Goal: Task Accomplishment & Management: Use online tool/utility

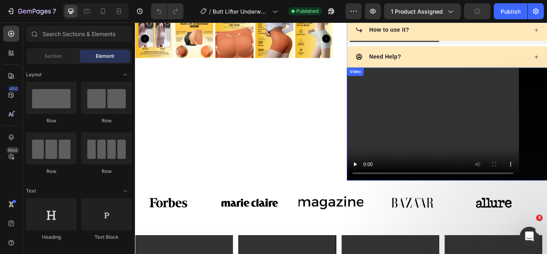
click at [452, 141] on video at bounding box center [499, 141] width 234 height 132
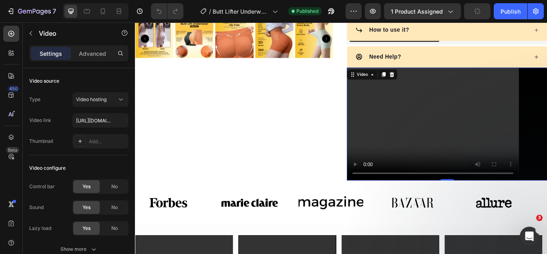
click at [471, 139] on video at bounding box center [499, 141] width 234 height 132
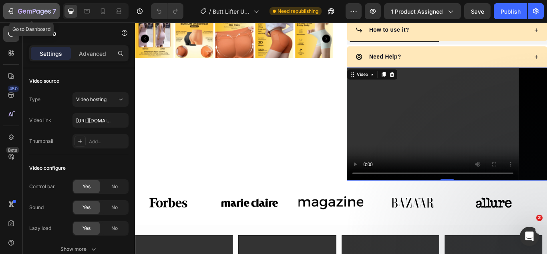
click at [11, 10] on icon "button" at bounding box center [11, 11] width 8 height 8
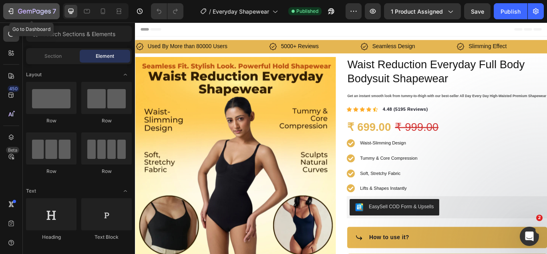
click at [9, 10] on icon "button" at bounding box center [11, 11] width 8 height 8
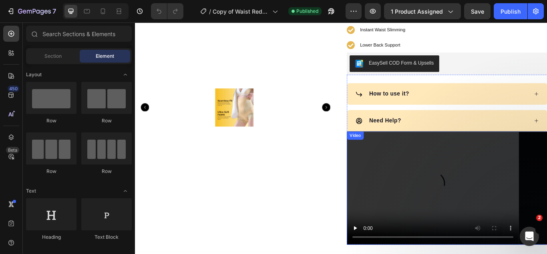
scroll to position [280, 0]
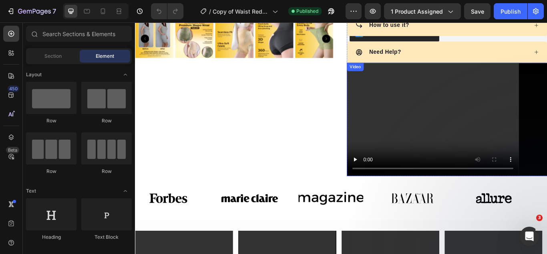
click at [547, 99] on video at bounding box center [499, 135] width 234 height 132
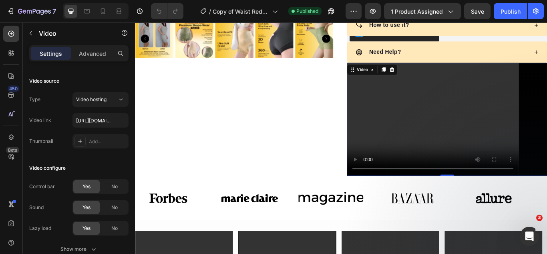
click at [513, 120] on video at bounding box center [499, 135] width 234 height 132
click at [99, 118] on input "https://cdn.shopify.com/videos/c/o/v/e6901adff5034e99ac7f89a58d2ae8f1.mp4" at bounding box center [101, 120] width 56 height 14
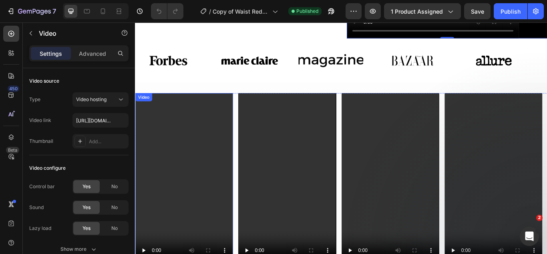
click at [175, 167] on video at bounding box center [192, 206] width 114 height 202
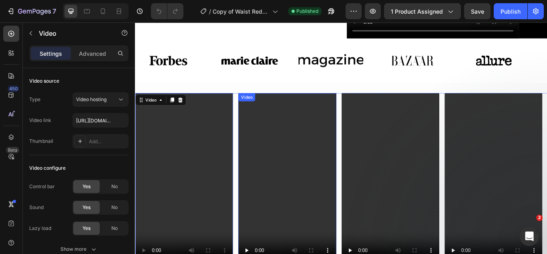
click at [297, 155] on video at bounding box center [312, 206] width 114 height 202
click at [198, 149] on video at bounding box center [192, 206] width 114 height 202
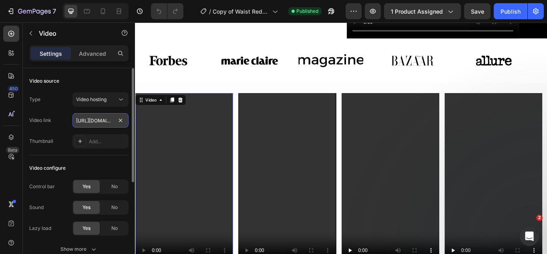
click at [106, 119] on input "https://cdn.shopify.com/videos/c/o/v/427556d677c84da792a3835bd883829e.mp4" at bounding box center [101, 120] width 56 height 14
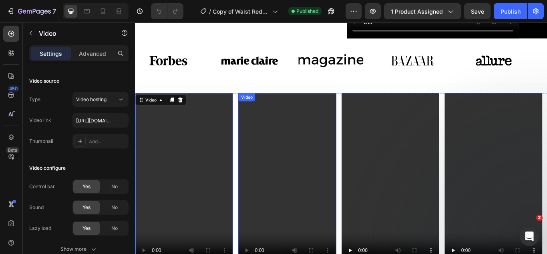
click at [290, 161] on video at bounding box center [312, 206] width 114 height 202
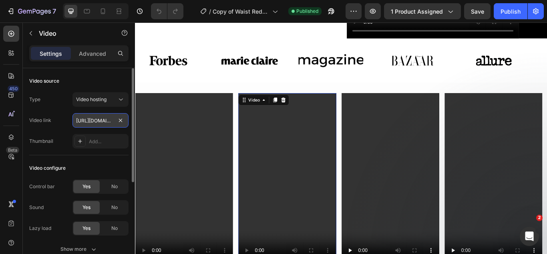
click at [84, 118] on input "https://cdn.shopify.com/videos/c/o/v/0ddb4b652b5141bc95f3bb0a6a4057de.mp4" at bounding box center [101, 120] width 56 height 14
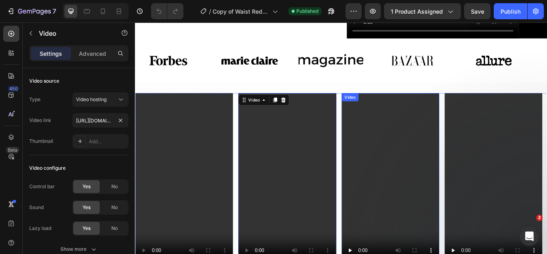
click at [445, 159] on video at bounding box center [433, 206] width 114 height 202
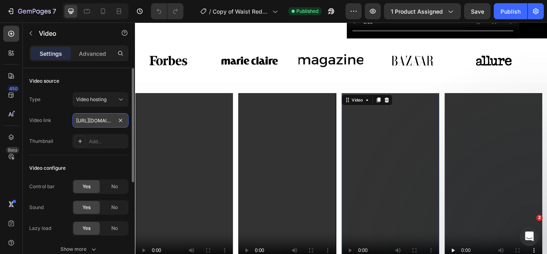
click at [97, 121] on input "https://cdn.shopify.com/videos/c/o/v/22f5ab7e1a174804a731e5dc9abf2188.mp4" at bounding box center [101, 120] width 56 height 14
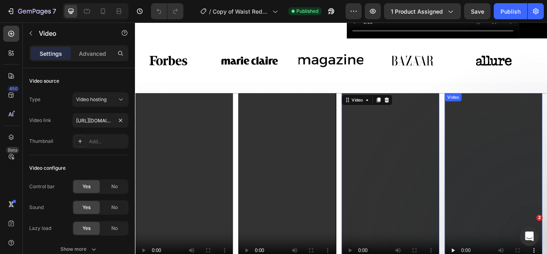
click at [547, 146] on video at bounding box center [553, 206] width 114 height 202
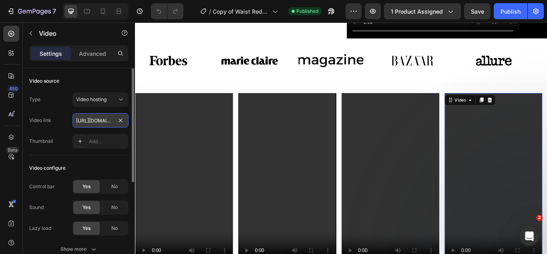
click at [88, 127] on input "https://cdn.shopify.com/videos/c/o/v/3c6b6da3e30d4b609815fd786f83f388.mp4" at bounding box center [101, 120] width 56 height 14
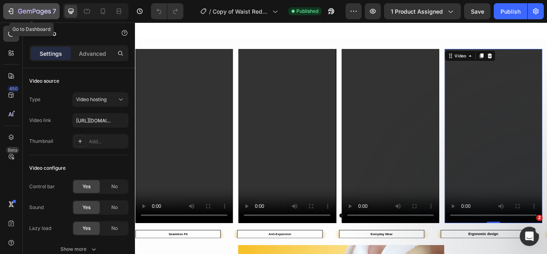
click at [9, 10] on icon "button" at bounding box center [11, 11] width 8 height 8
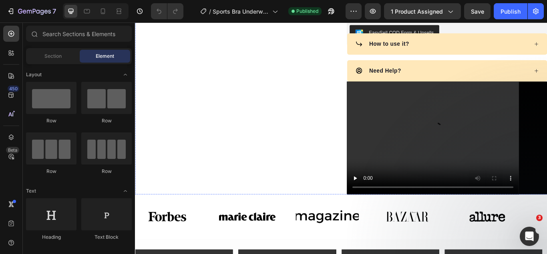
scroll to position [361, 0]
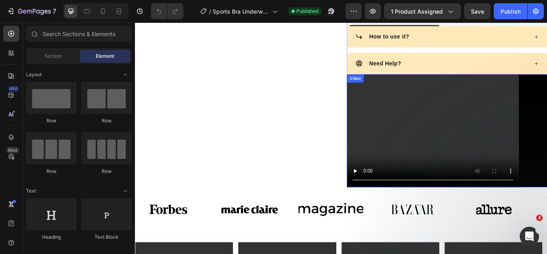
click at [492, 136] on video at bounding box center [499, 149] width 234 height 132
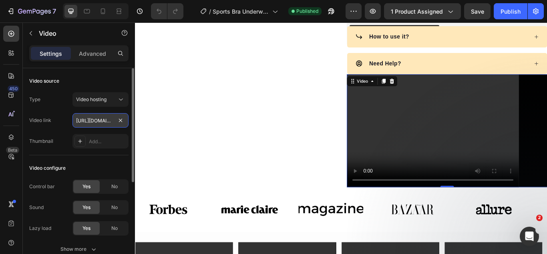
click at [96, 119] on input "https://cdn.shopify.com/videos/c/o/v/3d1af51bc22447b49b9d5c168867af8a.mp4" at bounding box center [101, 120] width 56 height 14
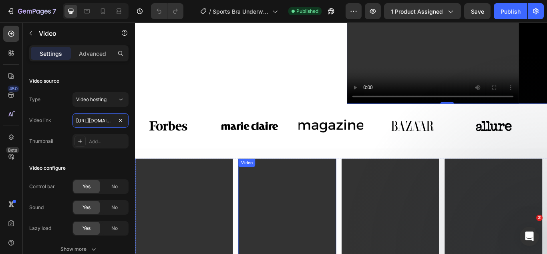
scroll to position [521, 0]
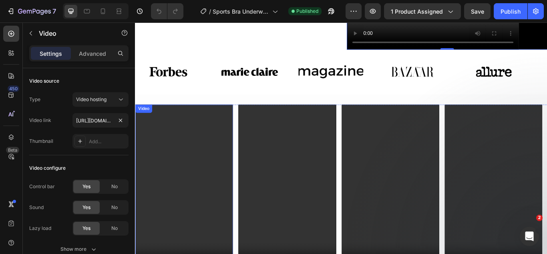
click at [195, 155] on video at bounding box center [192, 219] width 114 height 202
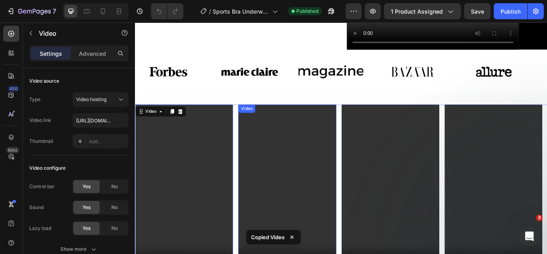
click at [313, 155] on video at bounding box center [312, 219] width 114 height 202
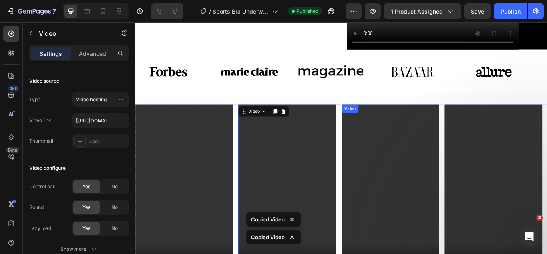
click at [439, 152] on video at bounding box center [433, 219] width 114 height 202
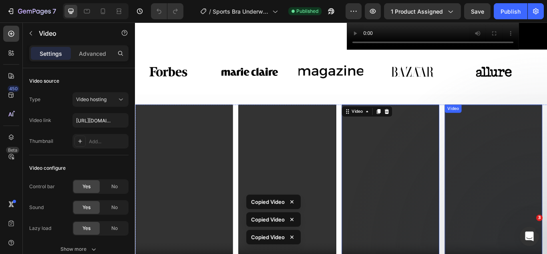
click at [536, 157] on video at bounding box center [553, 219] width 114 height 202
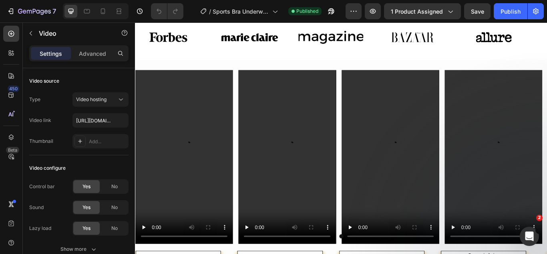
scroll to position [401, 0]
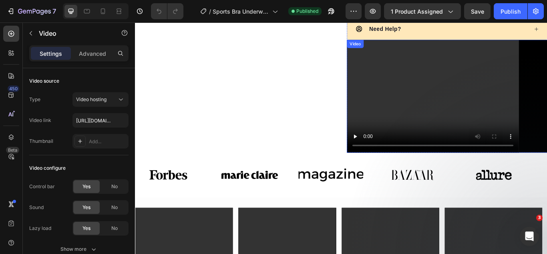
click at [483, 104] on video at bounding box center [499, 109] width 234 height 132
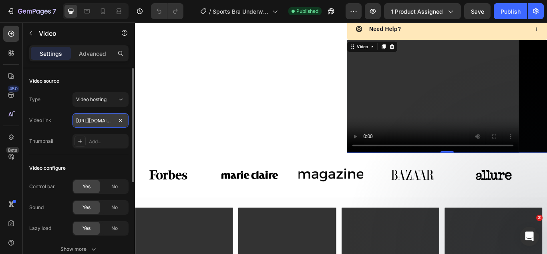
click at [97, 121] on input "https://cdn.shopify.com/videos/c/o/v/3d1af51bc22447b49b9d5c168867af8a.mp4" at bounding box center [101, 120] width 56 height 14
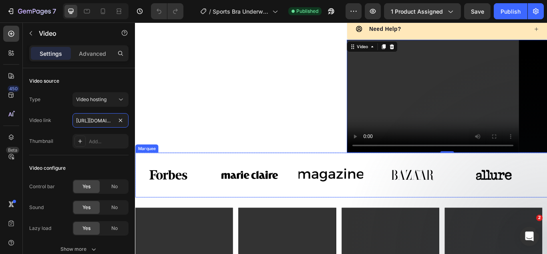
scroll to position [481, 0]
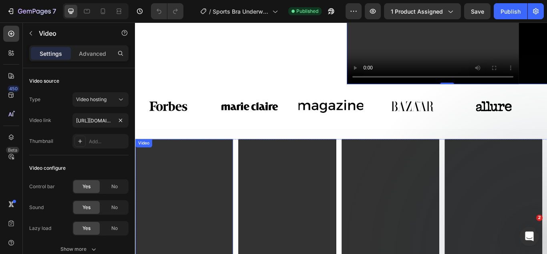
click at [202, 208] on video at bounding box center [192, 259] width 114 height 202
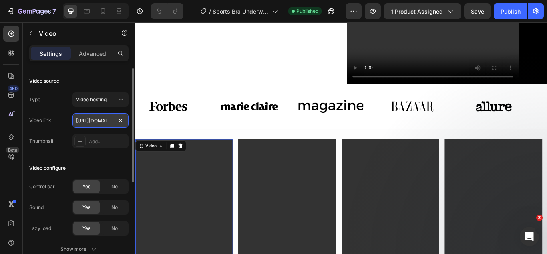
click at [91, 121] on input "https://cdn.shopify.com/videos/c/o/v/520d4468cd544081bb42261b28aa60f5.mp4" at bounding box center [101, 120] width 56 height 14
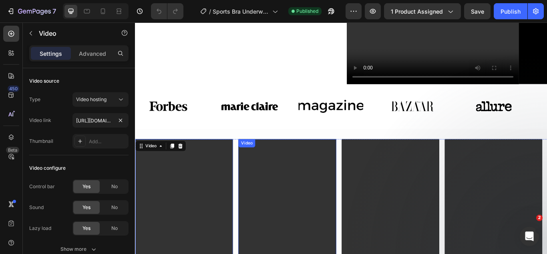
click at [307, 198] on video at bounding box center [312, 259] width 114 height 202
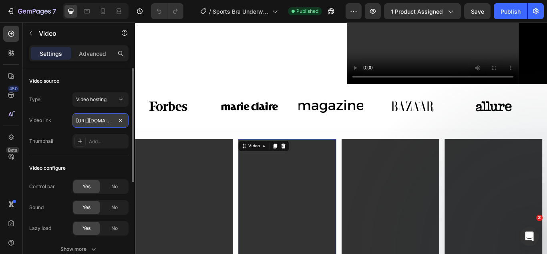
click at [103, 124] on input "https://cdn.shopify.com/videos/c/o/v/9e2694edc1d04c39a74dfdcb465bfea6.mp4" at bounding box center [101, 120] width 56 height 14
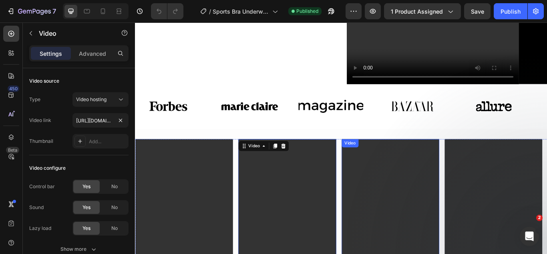
click at [405, 194] on video at bounding box center [433, 259] width 114 height 202
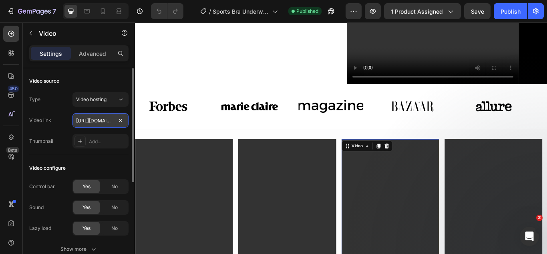
click at [105, 121] on input "https://cdn.shopify.com/videos/c/o/v/d4c2259f5bc446fe8cc83ac14edc21f4.mp4" at bounding box center [101, 120] width 56 height 14
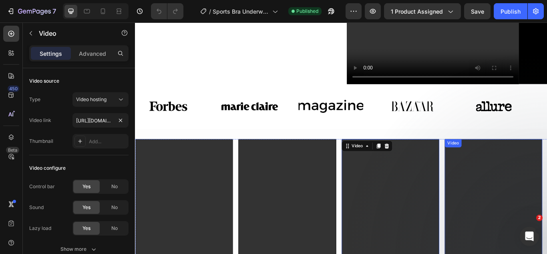
click at [536, 202] on video at bounding box center [553, 259] width 114 height 202
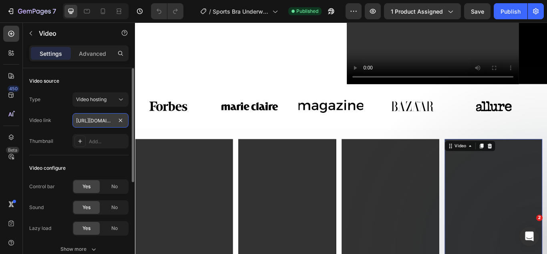
click at [94, 121] on input "https://cdn.shopify.com/videos/c/o/v/25dfe75605a04cf181205cbcb358ac1c.mp4" at bounding box center [101, 120] width 56 height 14
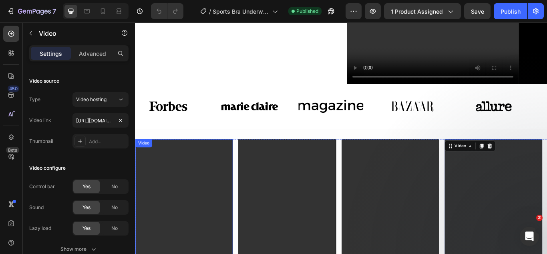
click at [189, 200] on video at bounding box center [192, 259] width 114 height 202
click at [280, 201] on video at bounding box center [312, 259] width 114 height 202
click at [464, 202] on video at bounding box center [433, 259] width 114 height 202
click at [544, 202] on video at bounding box center [553, 259] width 114 height 202
drag, startPoint x: 460, startPoint y: 37, endPoint x: 456, endPoint y: 37, distance: 4.0
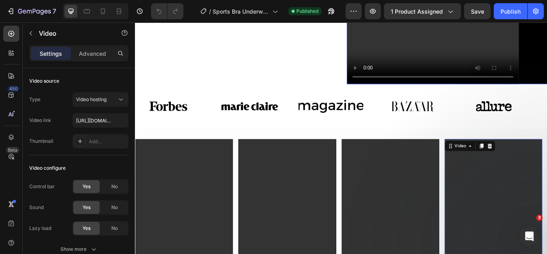
click at [460, 37] on video at bounding box center [499, 29] width 234 height 132
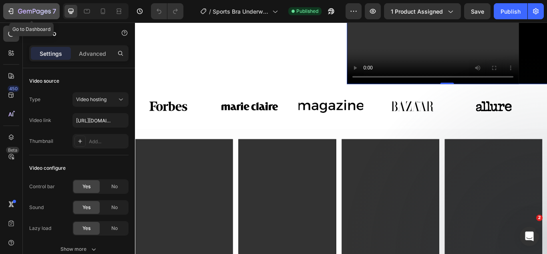
click at [7, 10] on icon "button" at bounding box center [11, 11] width 8 height 8
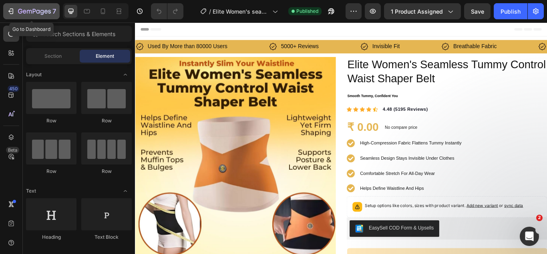
click at [10, 11] on icon "button" at bounding box center [11, 11] width 8 height 8
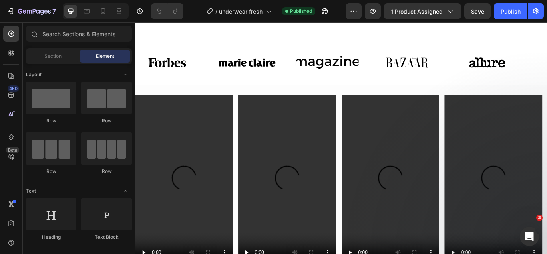
scroll to position [441, 0]
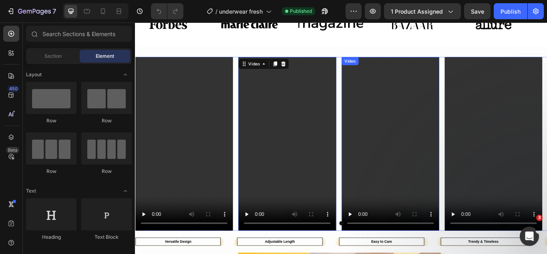
drag, startPoint x: 385, startPoint y: 162, endPoint x: 407, endPoint y: 160, distance: 22.1
click at [412, 162] on div "Video Video 0 Video Video" at bounding box center [375, 163] width 481 height 202
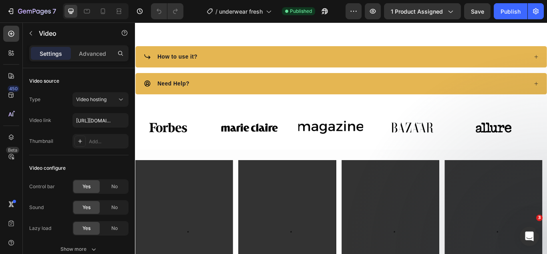
scroll to position [361, 0]
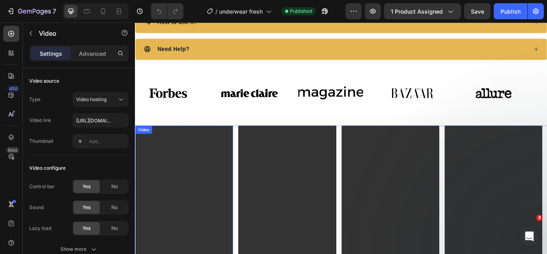
click at [215, 186] on video at bounding box center [192, 244] width 114 height 202
click at [322, 197] on video at bounding box center [312, 244] width 114 height 202
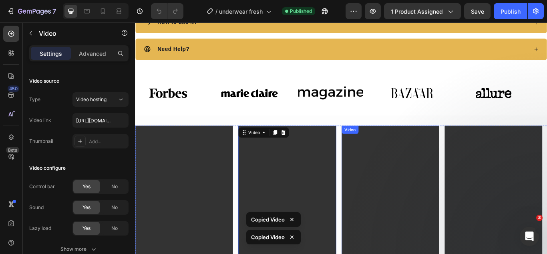
click at [431, 194] on video at bounding box center [433, 244] width 114 height 202
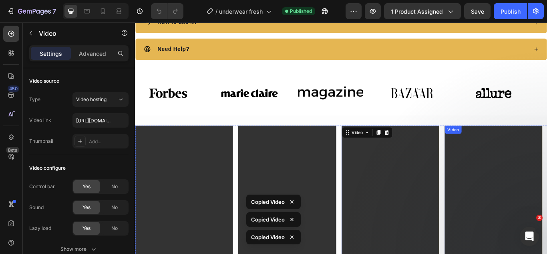
click at [539, 196] on video at bounding box center [553, 244] width 114 height 202
click at [538, 197] on video at bounding box center [553, 244] width 114 height 202
drag, startPoint x: 440, startPoint y: 212, endPoint x: 390, endPoint y: 215, distance: 50.6
click at [440, 212] on video at bounding box center [433, 244] width 114 height 202
click at [362, 212] on video at bounding box center [312, 244] width 114 height 202
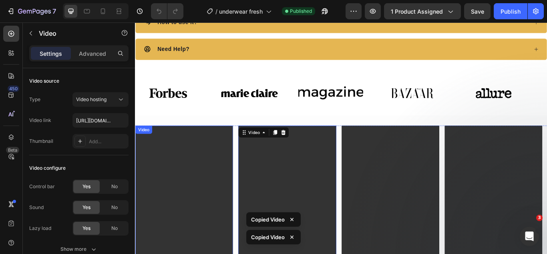
click at [207, 214] on video at bounding box center [192, 244] width 114 height 202
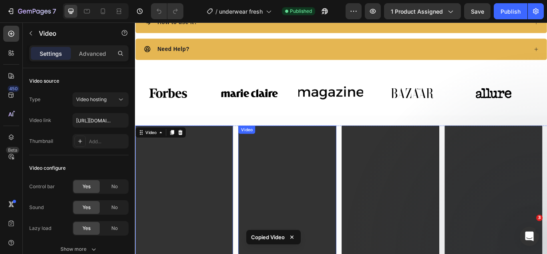
scroll to position [481, 0]
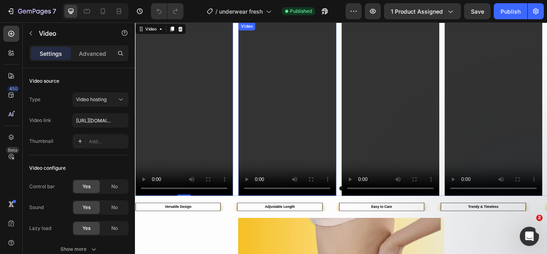
click at [329, 146] on video at bounding box center [312, 123] width 114 height 202
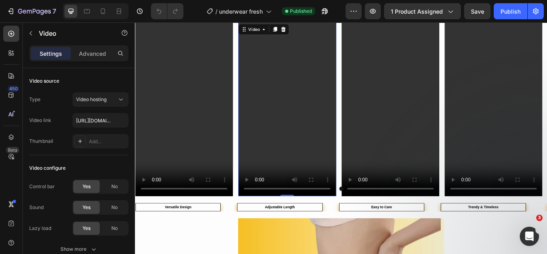
scroll to position [401, 0]
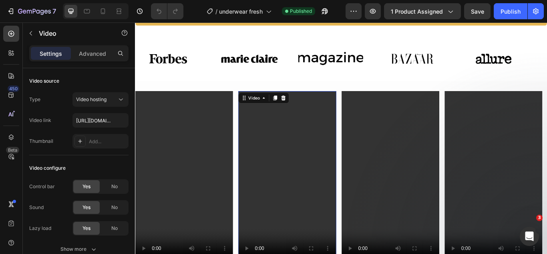
click at [308, 174] on video at bounding box center [312, 204] width 114 height 202
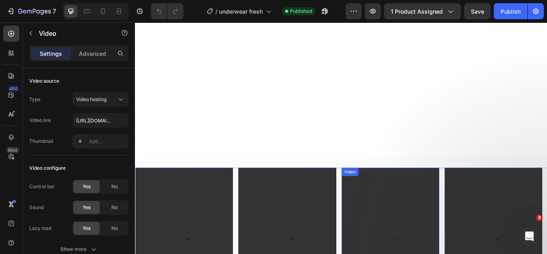
scroll to position [641, 0]
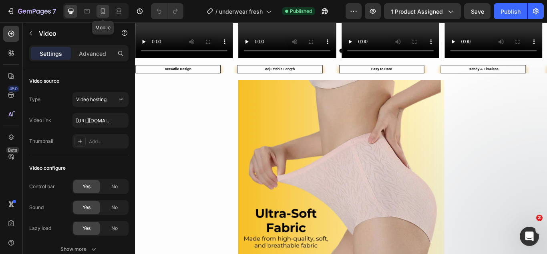
click at [103, 12] on icon at bounding box center [103, 11] width 4 height 6
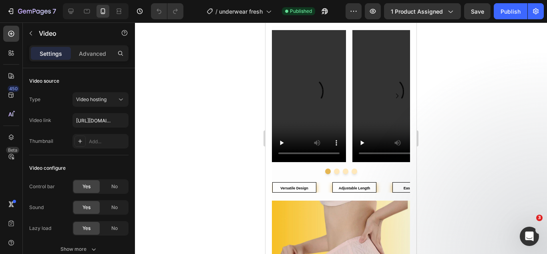
scroll to position [521, 0]
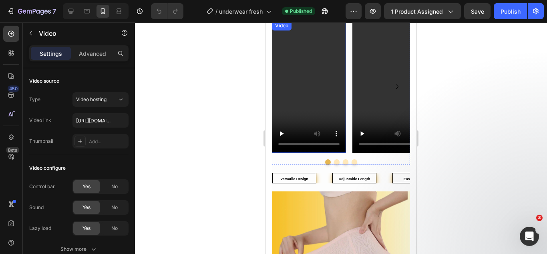
click at [333, 89] on video at bounding box center [309, 87] width 74 height 132
click at [308, 91] on video at bounding box center [309, 87] width 74 height 132
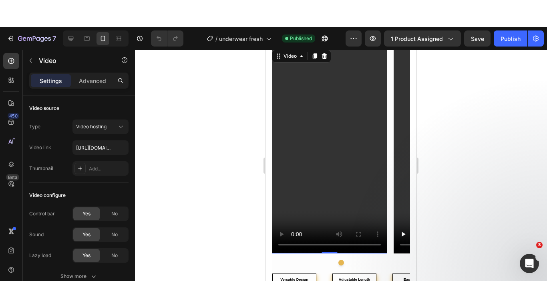
scroll to position [524, 0]
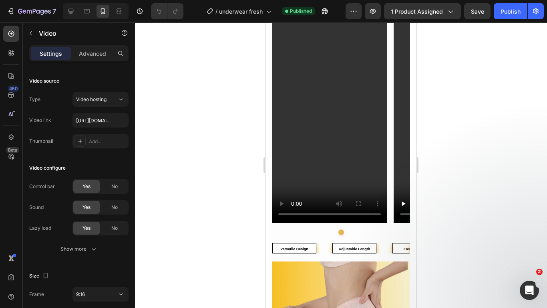
click at [387, 189] on video at bounding box center [329, 120] width 115 height 205
click at [387, 190] on video at bounding box center [329, 120] width 115 height 205
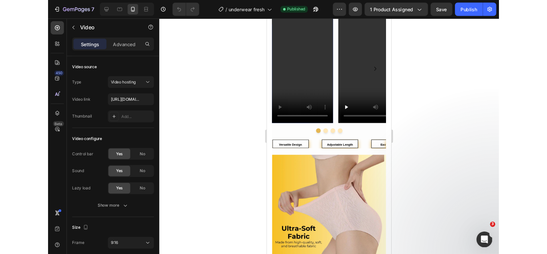
scroll to position [510, 0]
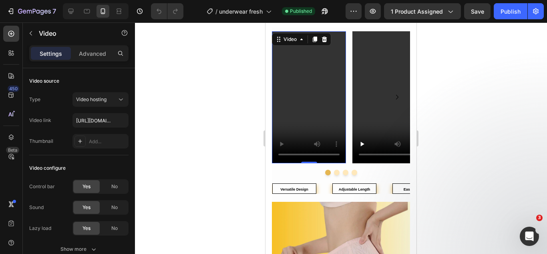
click at [319, 109] on video at bounding box center [309, 97] width 74 height 132
click at [329, 98] on video at bounding box center [309, 97] width 74 height 132
click at [347, 95] on div "Video 0 Video Video Video" at bounding box center [341, 97] width 138 height 132
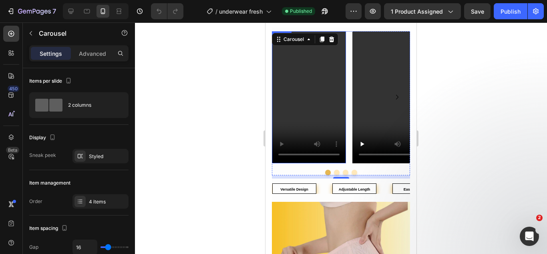
drag, startPoint x: 304, startPoint y: 79, endPoint x: 318, endPoint y: 80, distance: 14.0
click at [304, 79] on video at bounding box center [309, 97] width 74 height 132
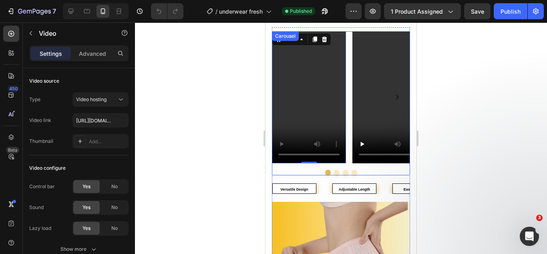
click at [351, 69] on div "Video 0 Video Video Video" at bounding box center [341, 97] width 138 height 132
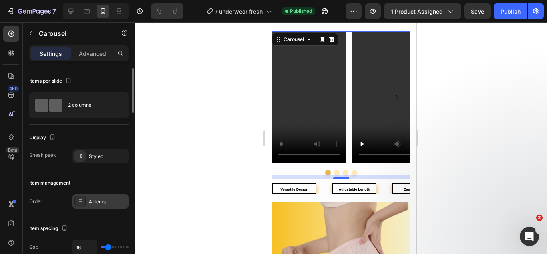
click at [107, 204] on div "4 items" at bounding box center [108, 201] width 38 height 7
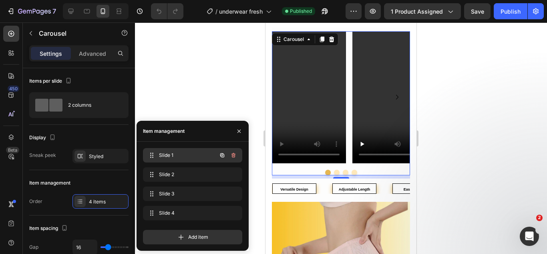
click at [185, 161] on div "Slide 1 Slide 1" at bounding box center [192, 155] width 99 height 14
click at [187, 178] on div "Slide 2 Slide 2" at bounding box center [181, 174] width 71 height 11
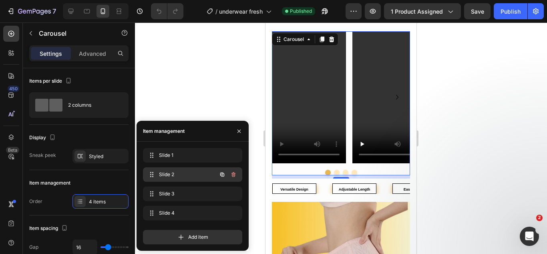
click at [187, 177] on span "Slide 2" at bounding box center [181, 174] width 45 height 7
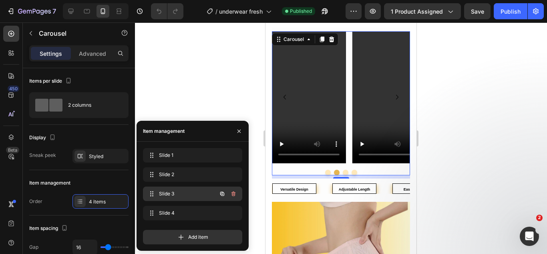
click at [186, 193] on span "Slide 3" at bounding box center [181, 193] width 45 height 7
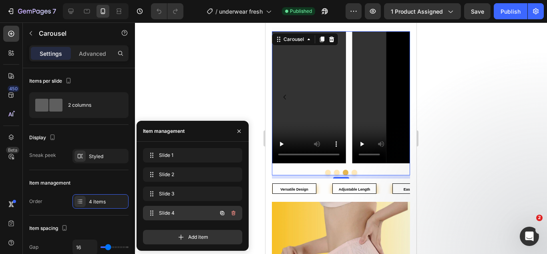
click at [186, 209] on div "Slide 4 Slide 4" at bounding box center [181, 212] width 71 height 11
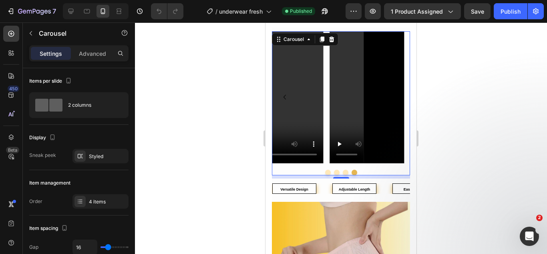
click at [211, 95] on div at bounding box center [341, 137] width 412 height 231
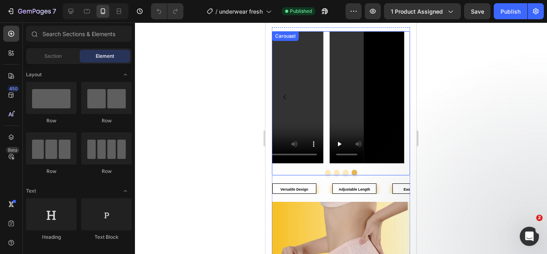
scroll to position [470, 0]
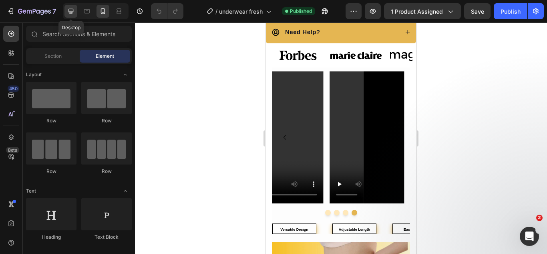
click at [71, 11] on icon at bounding box center [71, 11] width 5 height 5
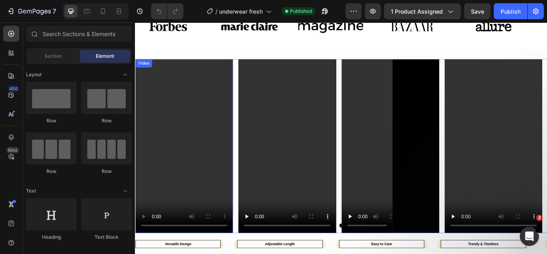
scroll to position [550, 0]
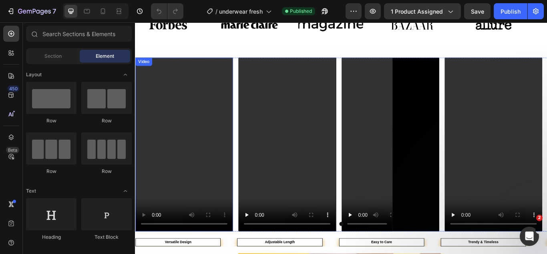
click at [179, 141] on video at bounding box center [192, 164] width 114 height 202
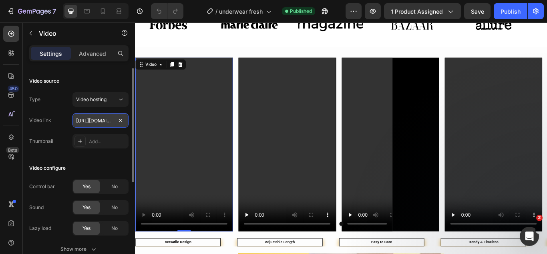
click at [92, 121] on input "https://cdn.shopify.com/videos/c/o/v/dbb8f6c5e8454d7a87693bb04059eb86.mp4" at bounding box center [101, 120] width 56 height 14
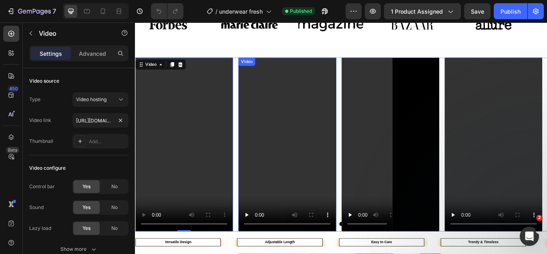
click at [279, 139] on video at bounding box center [312, 164] width 114 height 202
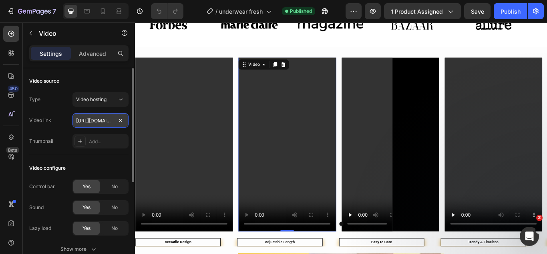
click at [92, 122] on input "https://cdn.shopify.com/videos/c/o/v/a974b46ea837446f9f64d0b205ae6a3e.mp4" at bounding box center [101, 120] width 56 height 14
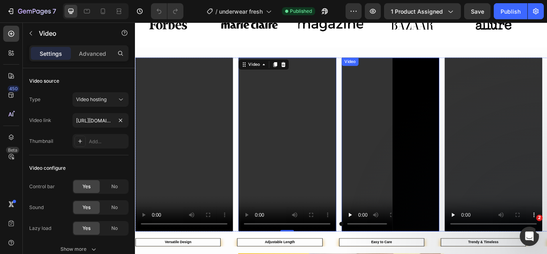
click at [416, 137] on video at bounding box center [433, 164] width 114 height 202
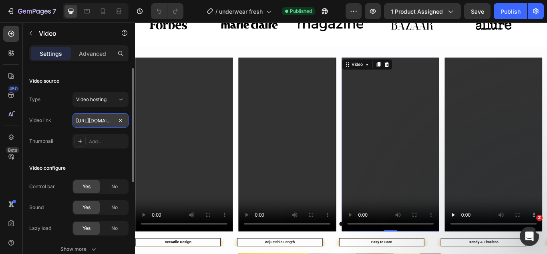
click at [92, 119] on input "https://cdn.shopify.com/videos/c/o/v/8693010a4425488885eed2105dfff9a4.mp4" at bounding box center [101, 120] width 56 height 14
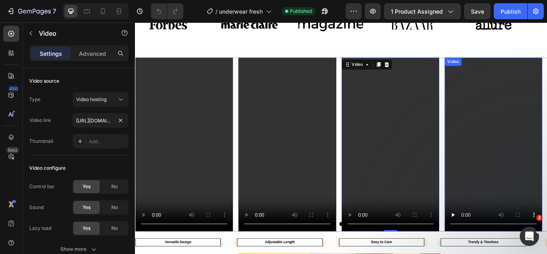
click at [545, 135] on video at bounding box center [553, 164] width 114 height 202
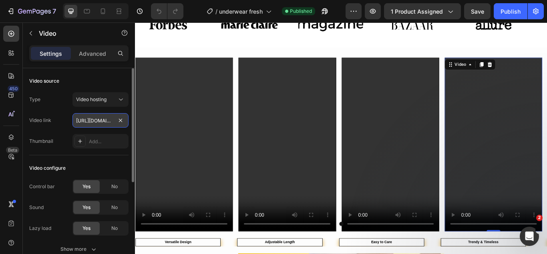
click at [101, 123] on input "https://cdn.shopify.com/videos/c/o/v/9c15e9340b6f4b74896e509671185814.mp4" at bounding box center [101, 120] width 56 height 14
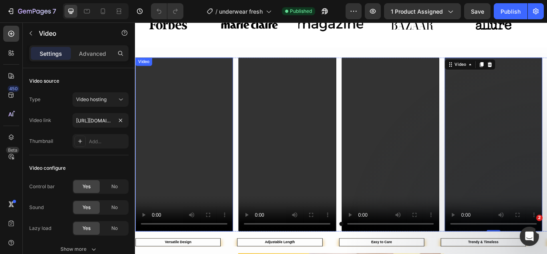
click at [242, 127] on video at bounding box center [192, 164] width 114 height 202
click at [292, 125] on video at bounding box center [312, 164] width 114 height 202
click at [448, 129] on video at bounding box center [433, 164] width 114 height 202
drag, startPoint x: 563, startPoint y: 123, endPoint x: 540, endPoint y: 143, distance: 30.1
click at [547, 123] on video at bounding box center [553, 164] width 114 height 202
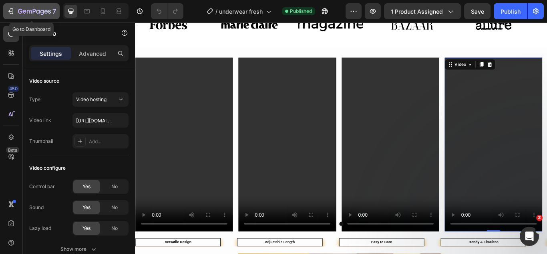
click at [8, 12] on icon "button" at bounding box center [11, 11] width 8 height 8
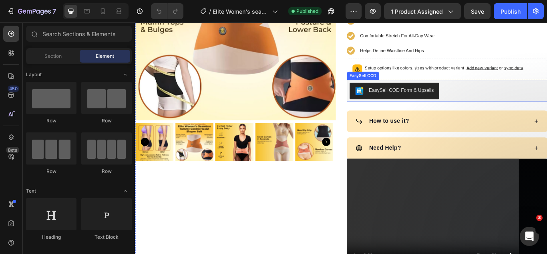
scroll to position [181, 0]
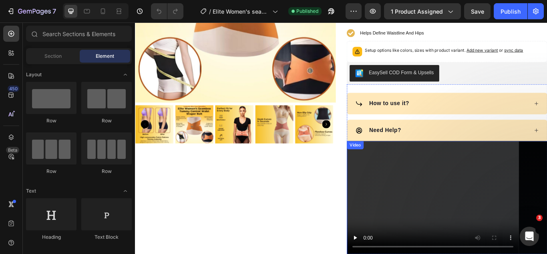
click at [481, 161] on video at bounding box center [499, 227] width 234 height 132
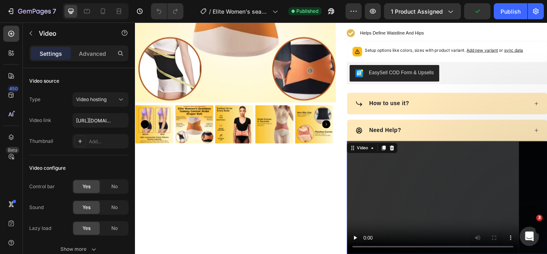
scroll to position [280, 0]
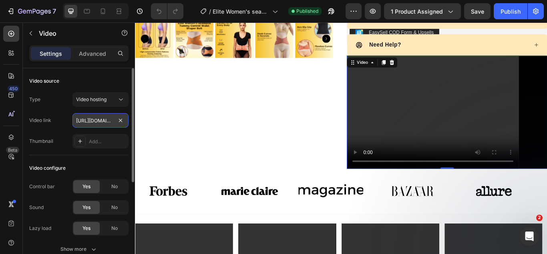
click at [83, 120] on input "https://cdn.shopify.com/videos/c/o/v/55aba9006acb497daeaa2e4f8b83d1f4.mp4" at bounding box center [101, 120] width 56 height 14
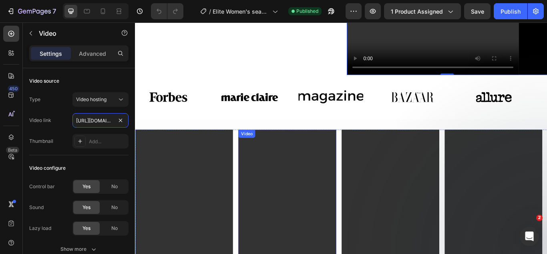
scroll to position [401, 0]
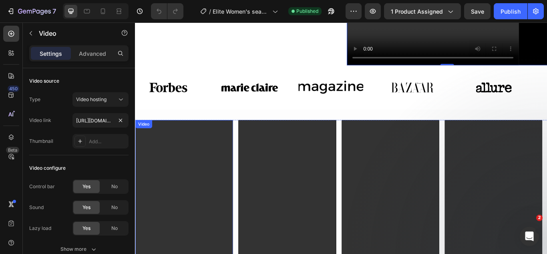
click at [214, 176] on video at bounding box center [192, 237] width 114 height 202
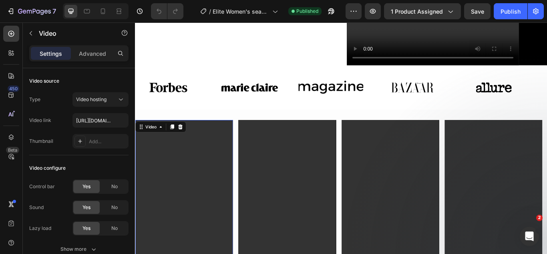
click at [184, 185] on video at bounding box center [192, 237] width 114 height 202
drag, startPoint x: 102, startPoint y: 122, endPoint x: 99, endPoint y: 115, distance: 7.4
click at [102, 122] on input "https://cdn.shopify.com/videos/c/o/v/85a891e5d1b34e578f992491c532055c.mp4" at bounding box center [101, 120] width 56 height 14
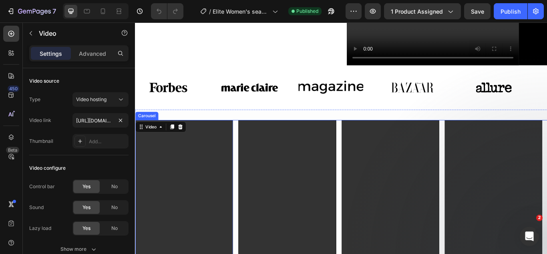
click at [325, 193] on video at bounding box center [312, 237] width 114 height 202
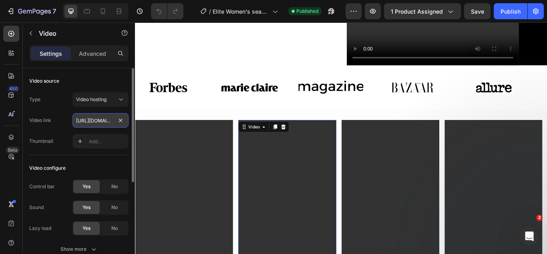
click at [100, 122] on input "https://cdn.shopify.com/videos/c/o/v/6d2282d6eac74b1a91ec43f5c79b037b.mp4" at bounding box center [101, 120] width 56 height 14
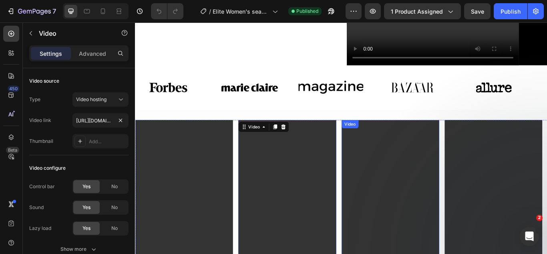
click at [427, 183] on video at bounding box center [433, 237] width 114 height 202
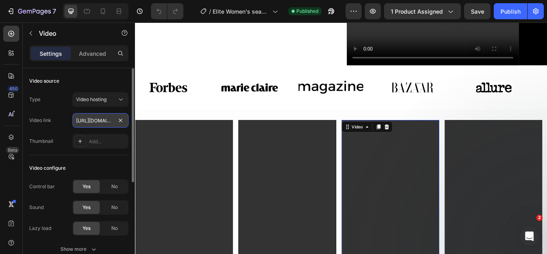
click at [82, 121] on input "https://cdn.shopify.com/videos/c/o/v/a8e225df768e4e6c9b09666473e9d225.mp4" at bounding box center [101, 120] width 56 height 14
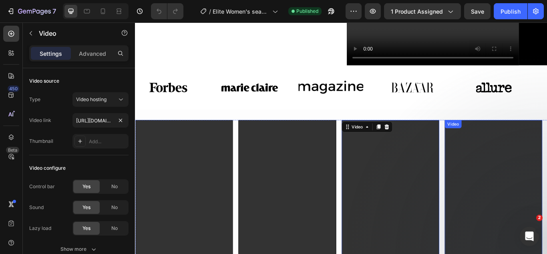
click at [512, 204] on video at bounding box center [553, 237] width 114 height 202
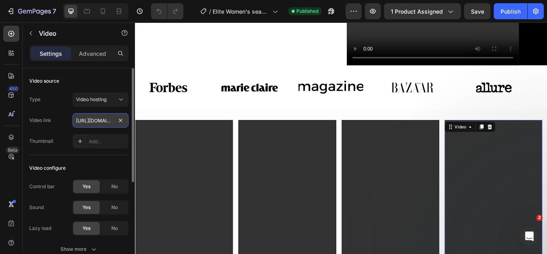
click at [82, 119] on input "https://cdn.shopify.com/videos/c/o/v/9def36f055554b3a8a2ef5138c1b2528.mp4" at bounding box center [101, 120] width 56 height 14
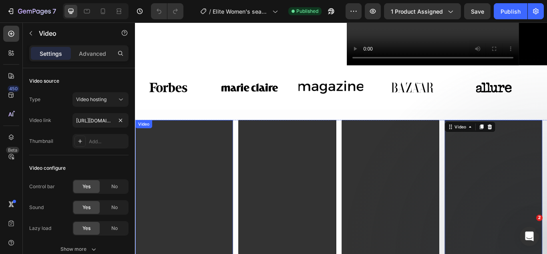
click at [160, 199] on video at bounding box center [192, 237] width 114 height 202
click at [339, 206] on video at bounding box center [312, 237] width 114 height 202
click at [417, 204] on video at bounding box center [433, 237] width 114 height 202
click at [519, 208] on video at bounding box center [553, 237] width 114 height 202
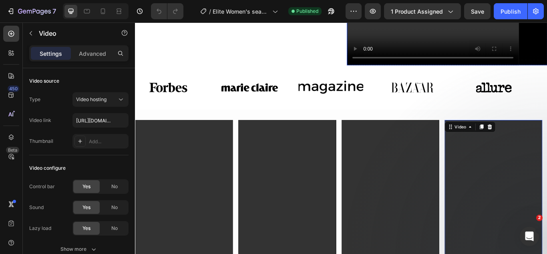
click at [483, 28] on video at bounding box center [499, 7] width 234 height 132
click at [216, 206] on video at bounding box center [192, 237] width 114 height 202
click at [439, 38] on video at bounding box center [499, 7] width 234 height 132
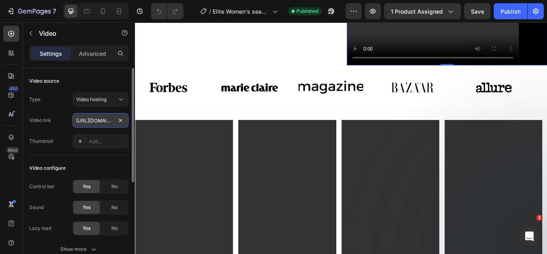
click at [100, 122] on input "https://cdn.shopify.com/videos/c/o/v/55aba9006acb497daeaa2e4f8b83d1f4.mp4" at bounding box center [101, 120] width 56 height 14
click at [93, 119] on input "https://cdn.shopify.com/videos/c/o/v/55aba9006acb497daeaa2e4f8b83d1f4.mp4" at bounding box center [101, 120] width 56 height 14
click at [92, 121] on input "https://cdn.shopify.com/videos/c/o/v/55aba9006acb497daeaa2e4f8b83d1f4.mp4" at bounding box center [101, 120] width 56 height 14
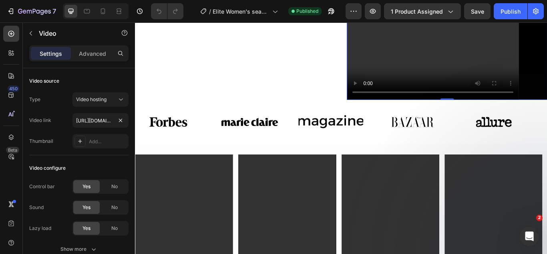
click at [493, 60] on video at bounding box center [499, 47] width 234 height 132
drag, startPoint x: 101, startPoint y: 118, endPoint x: 114, endPoint y: 113, distance: 13.5
click at [101, 118] on input "https://cdn.shopify.com/videos/c/o/v/55aba9006acb497daeaa2e4f8b83d1f4.mp4" at bounding box center [101, 120] width 56 height 14
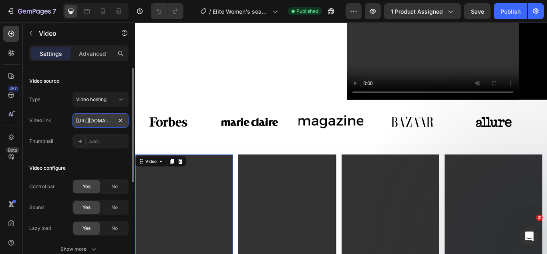
click at [93, 116] on input "https://cdn.shopify.com/videos/c/o/v/85a891e5d1b34e578f992491c532055c.mp4" at bounding box center [101, 120] width 56 height 14
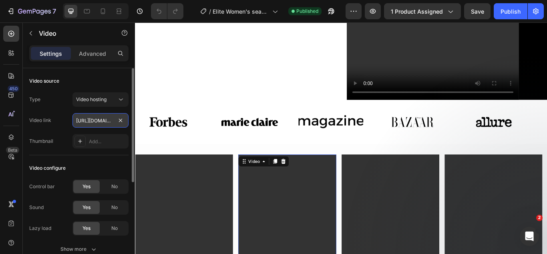
click at [89, 121] on input "https://cdn.shopify.com/videos/c/o/v/6d2282d6eac74b1a91ec43f5c79b037b.mp4" at bounding box center [101, 120] width 56 height 14
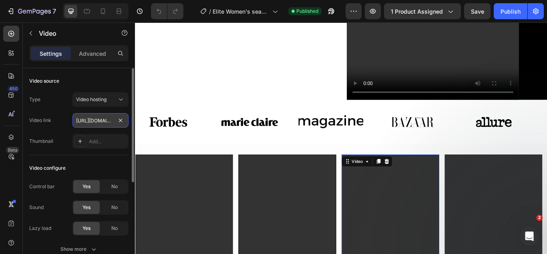
click at [101, 119] on input "https://cdn.shopify.com/videos/c/o/v/a8e225df768e4e6c9b09666473e9d225.mp4" at bounding box center [101, 120] width 56 height 14
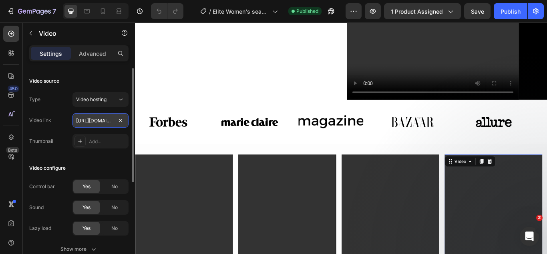
click at [96, 121] on input "https://cdn.shopify.com/videos/c/o/v/9def36f055554b3a8a2ef5138c1b2528.mp4" at bounding box center [101, 120] width 56 height 14
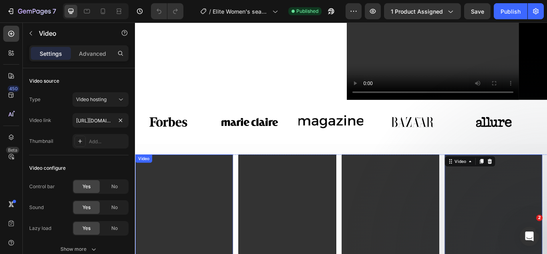
drag, startPoint x: 200, startPoint y: 212, endPoint x: 274, endPoint y: 220, distance: 74.9
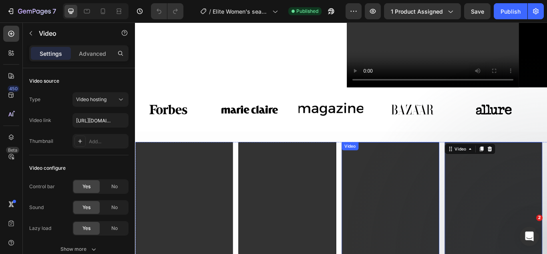
scroll to position [441, 0]
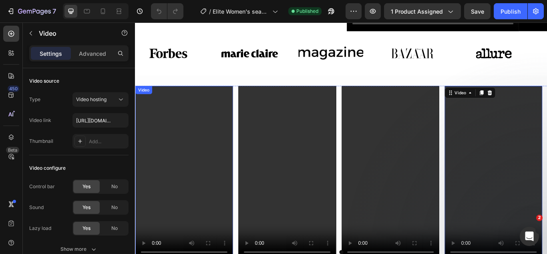
click at [201, 212] on video at bounding box center [192, 197] width 114 height 202
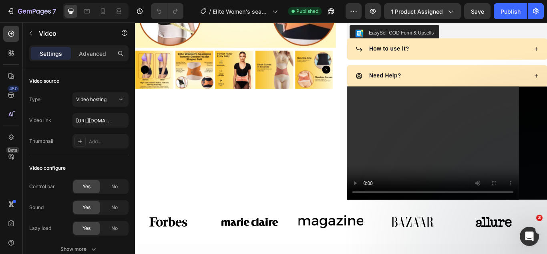
scroll to position [240, 0]
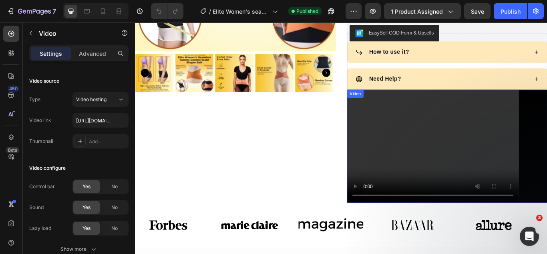
click at [462, 190] on video at bounding box center [499, 167] width 234 height 132
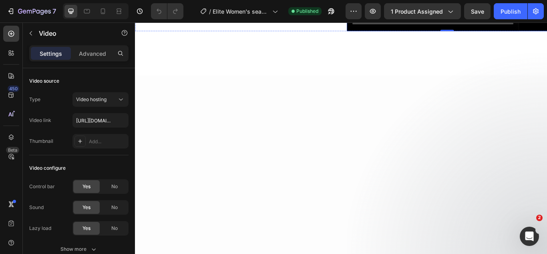
scroll to position [160, 0]
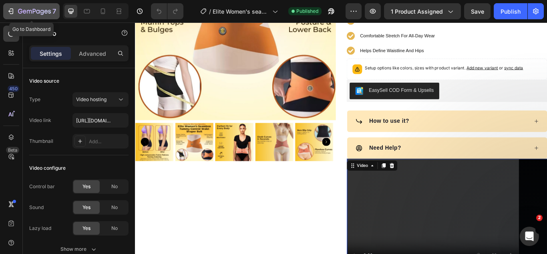
click at [12, 14] on icon "button" at bounding box center [11, 11] width 8 height 8
